Goal: Book appointment/travel/reservation

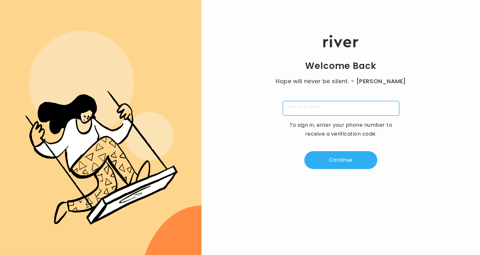
click at [307, 106] on input "tel" at bounding box center [340, 108] width 116 height 15
type input "**********"
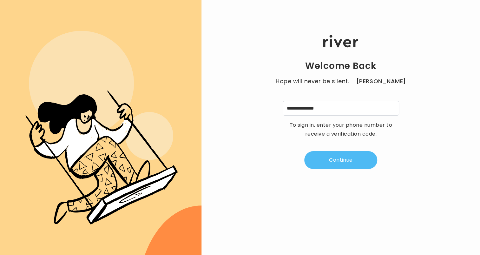
click at [334, 160] on button "Continue" at bounding box center [340, 160] width 73 height 18
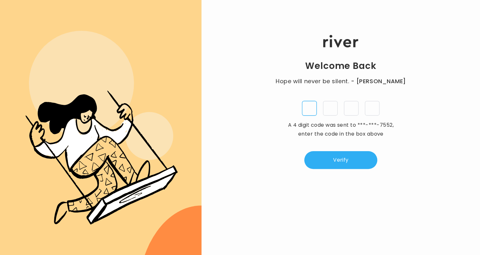
type input "*"
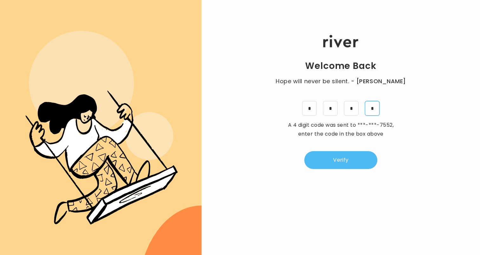
type input "*"
click at [328, 157] on button "Verify" at bounding box center [340, 160] width 73 height 18
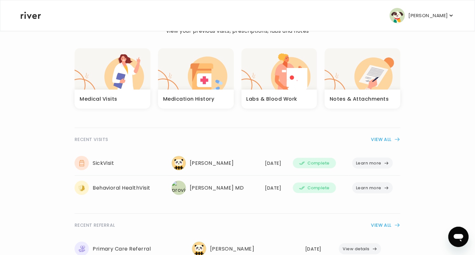
scroll to position [63, 0]
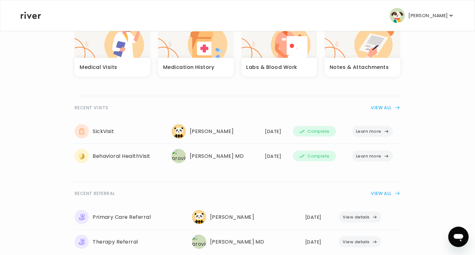
drag, startPoint x: 380, startPoint y: 134, endPoint x: 201, endPoint y: 179, distance: 185.0
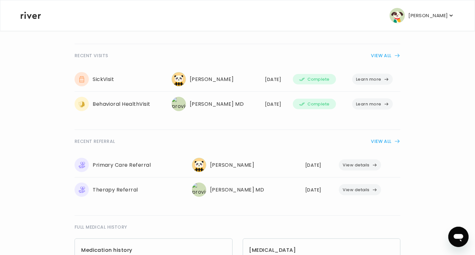
scroll to position [127, 0]
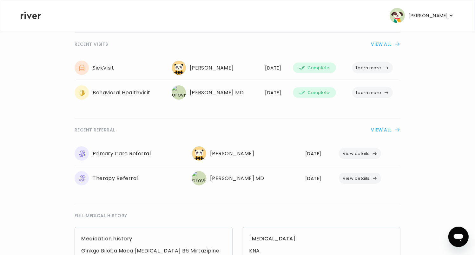
click at [365, 150] on button "View details" at bounding box center [360, 153] width 42 height 11
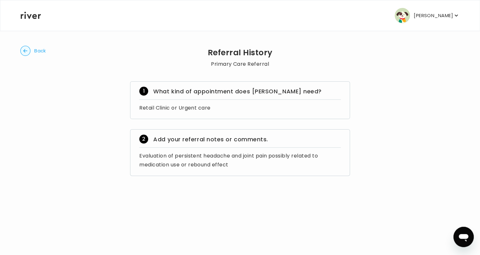
click at [29, 51] on circle "button" at bounding box center [26, 51] width 10 height 10
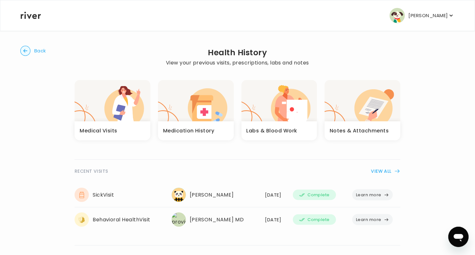
click at [370, 127] on h3 "Notes & Attachments" at bounding box center [358, 130] width 59 height 9
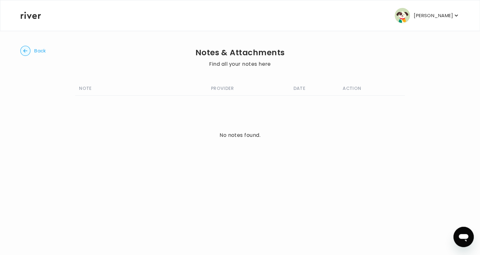
click at [23, 49] on circle "button" at bounding box center [26, 51] width 10 height 10
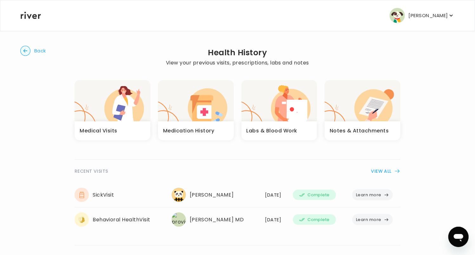
click at [99, 131] on h3 "Medical Visits" at bounding box center [99, 130] width 38 height 9
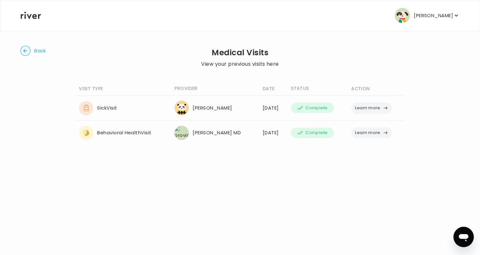
click at [25, 52] on circle "button" at bounding box center [26, 51] width 10 height 10
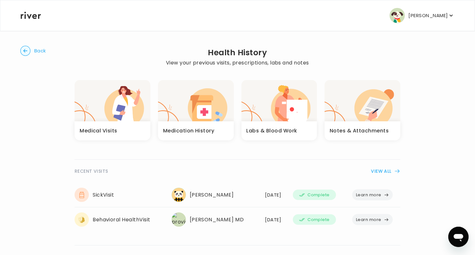
click at [25, 52] on circle "button" at bounding box center [26, 51] width 10 height 10
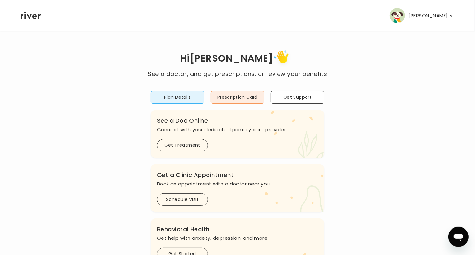
scroll to position [32, 0]
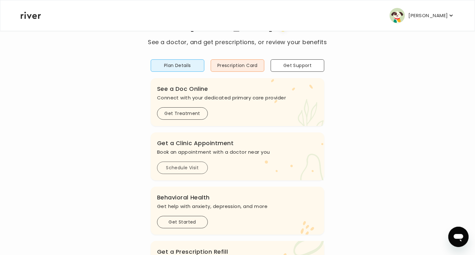
click at [176, 166] on button "Schedule Visit" at bounding box center [182, 167] width 51 height 12
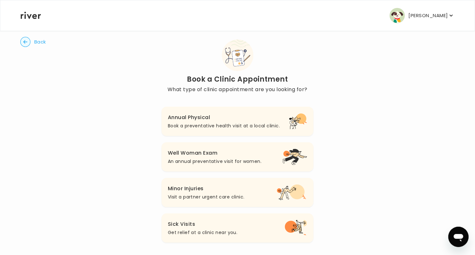
scroll to position [14, 0]
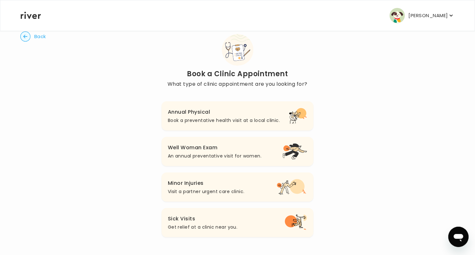
click at [200, 224] on p "Get relief at a clinic near you." at bounding box center [202, 227] width 69 height 8
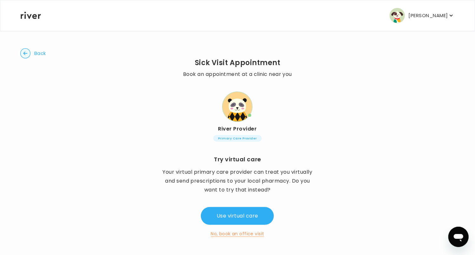
click at [244, 232] on button "No, book an office visit" at bounding box center [236, 233] width 53 height 8
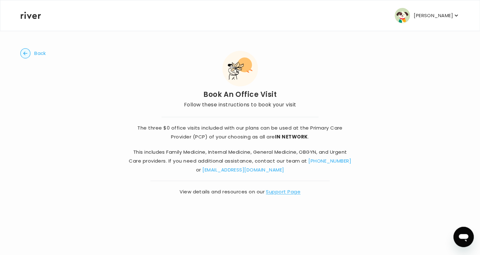
click at [282, 191] on link "Support Page" at bounding box center [283, 191] width 35 height 7
